Goal: Browse casually: Explore the website without a specific task or goal

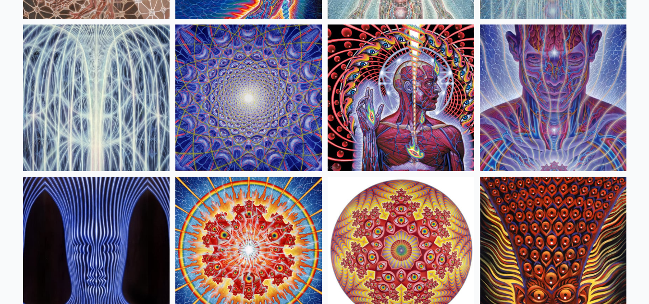
scroll to position [240, 0]
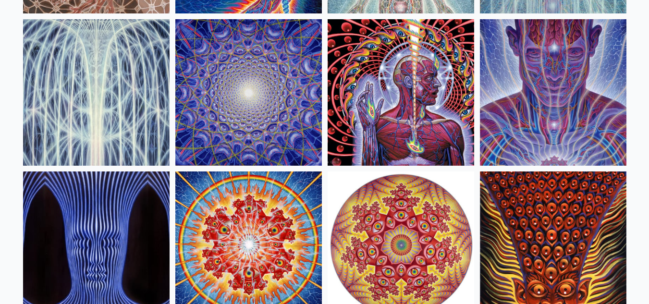
drag, startPoint x: 422, startPoint y: 89, endPoint x: 352, endPoint y: 59, distance: 76.2
click at [352, 59] on img at bounding box center [401, 92] width 147 height 147
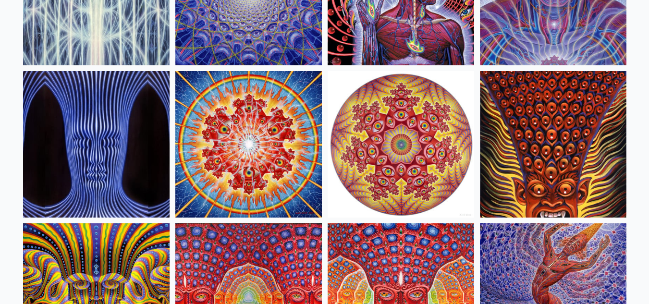
scroll to position [144, 0]
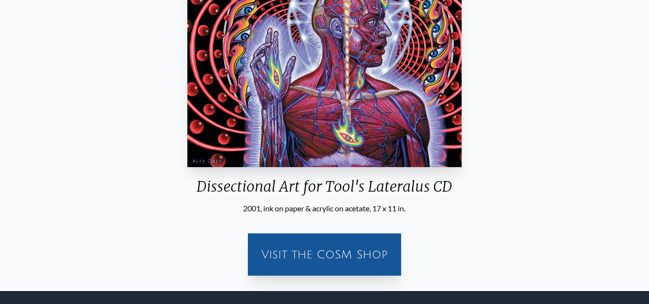
scroll to position [192, 0]
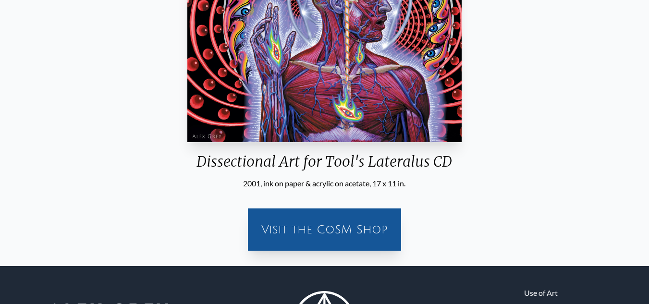
click at [348, 238] on div "Visit the CoSM Shop" at bounding box center [325, 229] width 142 height 31
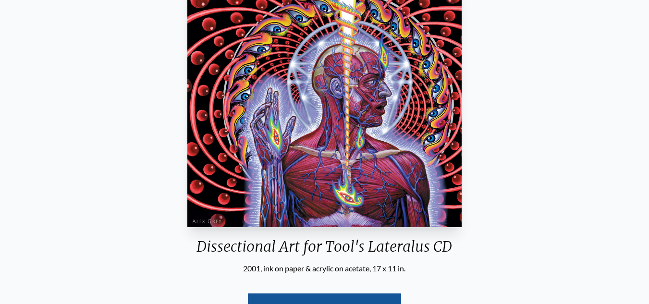
scroll to position [0, 0]
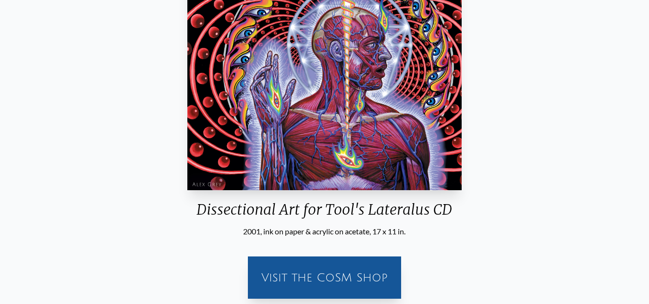
click at [38, 134] on div "Dissectional Art for Tool's Lateralus CD 2001, ink on paper & acrylic on acetat…" at bounding box center [325, 124] width 634 height 363
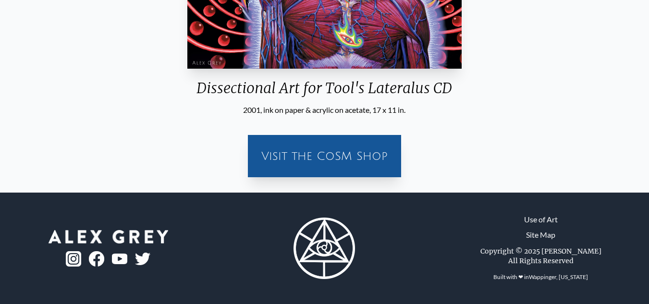
scroll to position [74, 0]
